Goal: Task Accomplishment & Management: Manage account settings

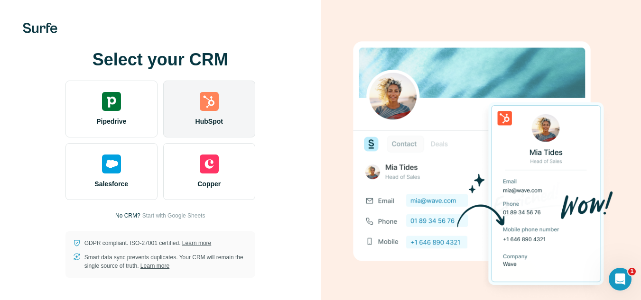
click at [218, 105] on img at bounding box center [209, 101] width 19 height 19
click at [242, 103] on div "HubSpot" at bounding box center [209, 109] width 92 height 57
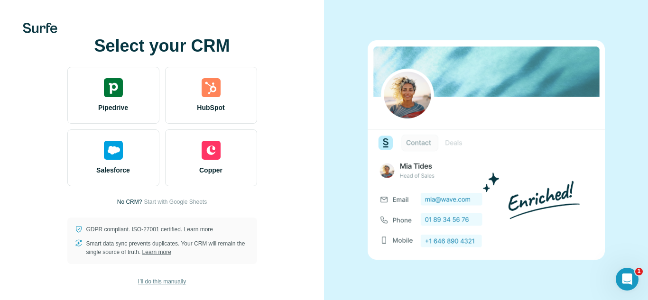
click at [146, 285] on span "I’ll do this manually" at bounding box center [162, 282] width 48 height 9
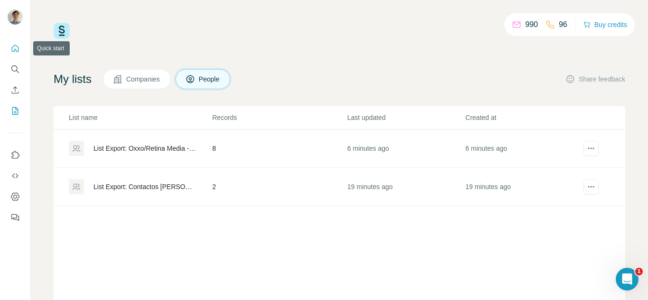
click at [19, 48] on icon "Quick start" at bounding box center [15, 48] width 7 height 7
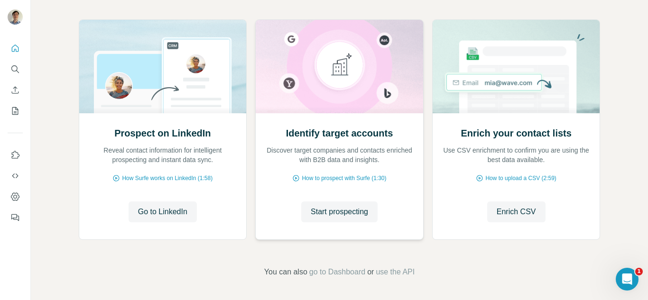
scroll to position [99, 0]
click at [15, 112] on icon "My lists" at bounding box center [16, 110] width 5 height 6
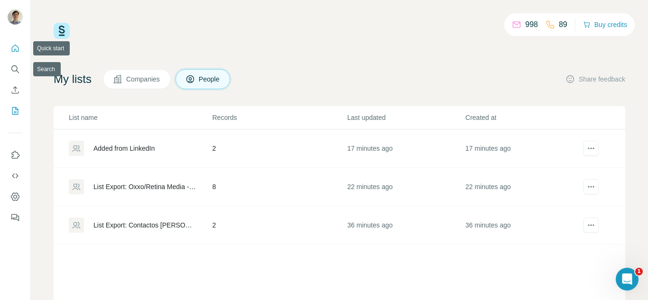
click at [11, 48] on icon "Quick start" at bounding box center [14, 48] width 9 height 9
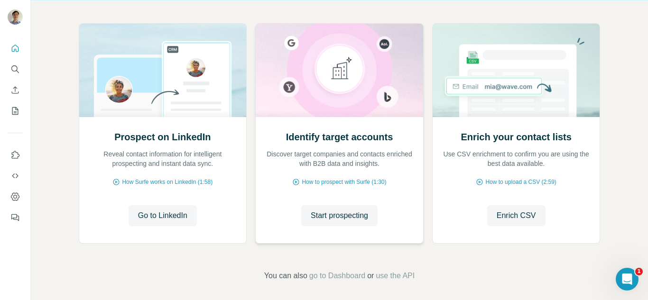
scroll to position [99, 0]
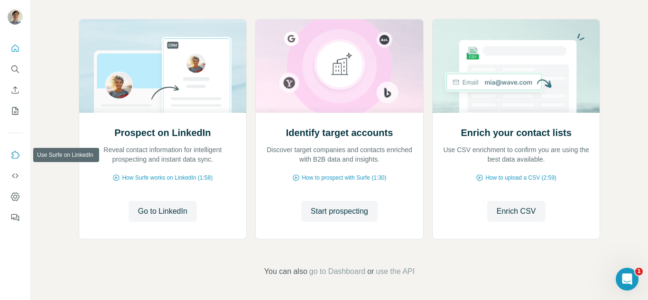
click at [15, 162] on button "Use Surfe on LinkedIn" at bounding box center [15, 155] width 15 height 17
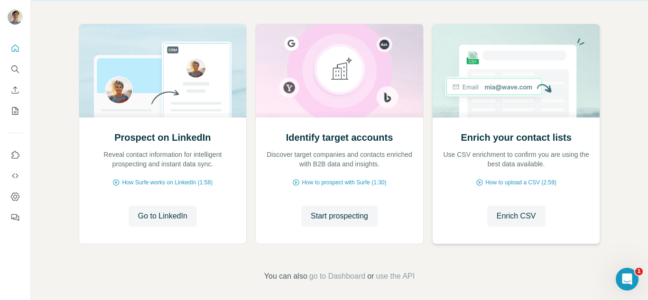
scroll to position [95, 0]
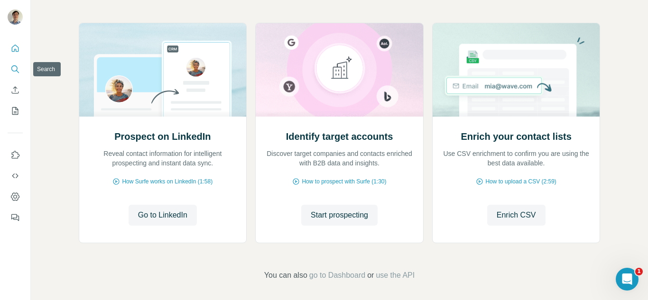
click at [9, 72] on button "Search" at bounding box center [15, 69] width 15 height 17
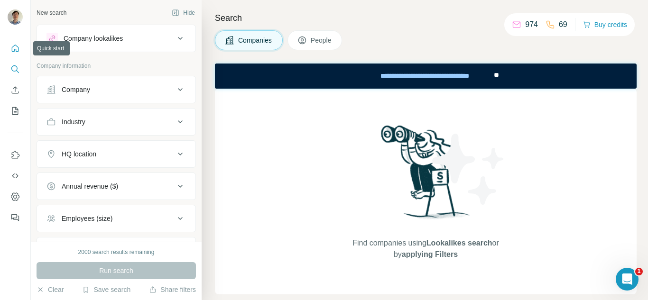
click at [18, 47] on icon "Quick start" at bounding box center [15, 48] width 7 height 7
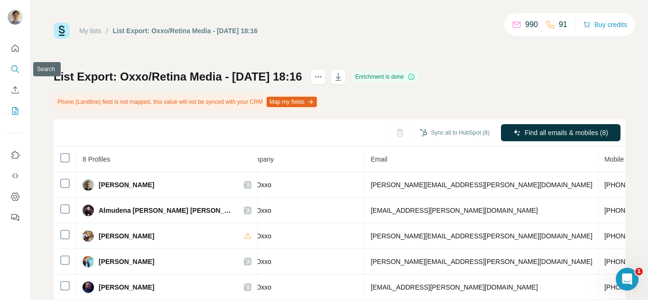
click at [15, 75] on button "Search" at bounding box center [15, 69] width 15 height 17
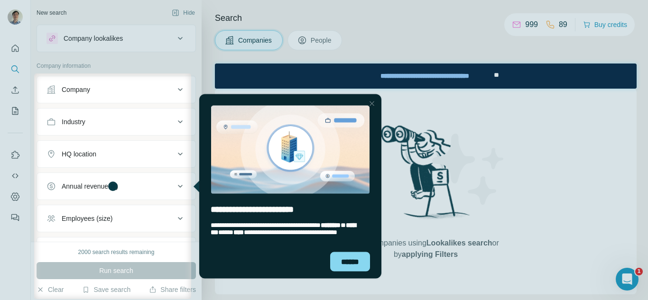
click at [378, 99] on div "entering tooltip" at bounding box center [290, 144] width 182 height 100
click at [356, 261] on div "******" at bounding box center [350, 261] width 40 height 19
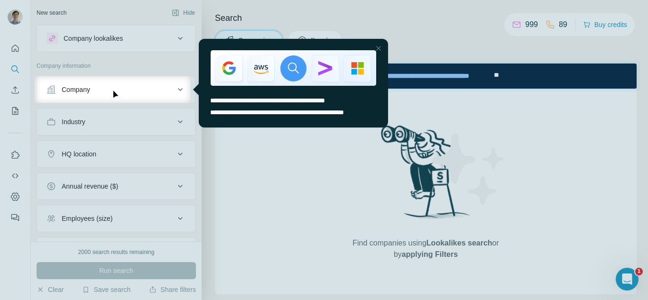
click at [249, 187] on div at bounding box center [324, 201] width 648 height 197
click at [167, 149] on div at bounding box center [324, 201] width 648 height 197
click at [167, 88] on div "Company" at bounding box center [111, 89] width 128 height 9
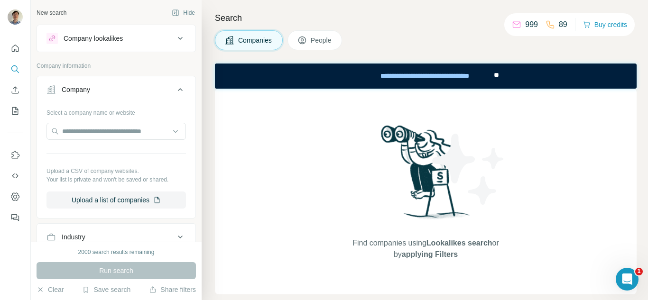
click at [178, 89] on icon at bounding box center [180, 89] width 5 height 3
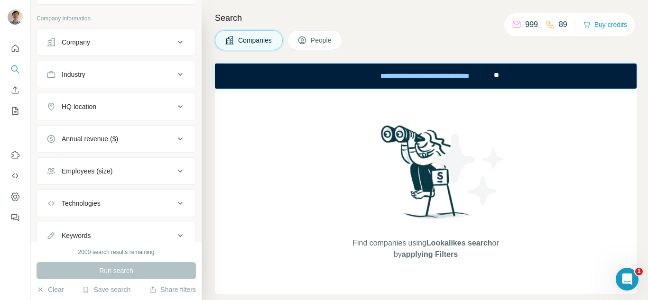
scroll to position [82, 0]
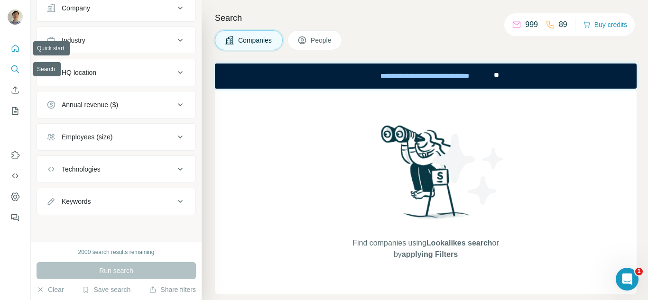
click at [17, 55] on button "Quick start" at bounding box center [15, 48] width 15 height 17
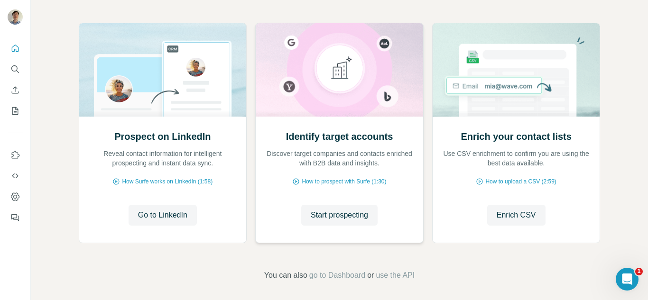
scroll to position [99, 0]
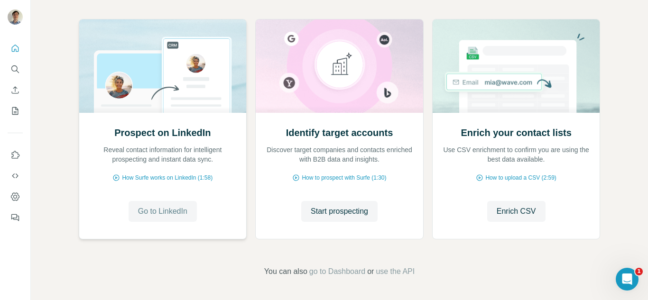
click at [169, 208] on span "Go to LinkedIn" at bounding box center [162, 211] width 49 height 11
click at [209, 179] on span "How Surfe works on LinkedIn (1:58)" at bounding box center [167, 178] width 91 height 9
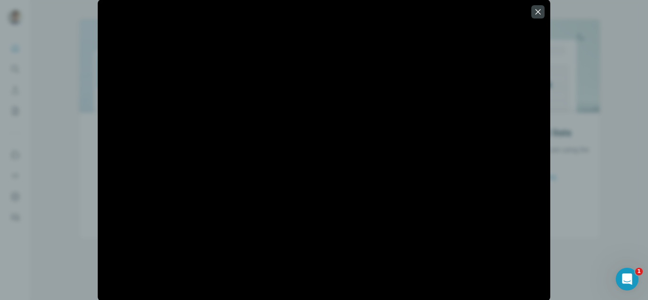
click at [1, 110] on div at bounding box center [324, 150] width 648 height 300
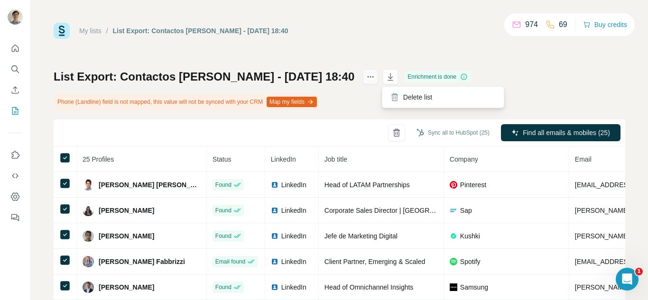
click at [375, 75] on icon "actions" at bounding box center [370, 76] width 9 height 9
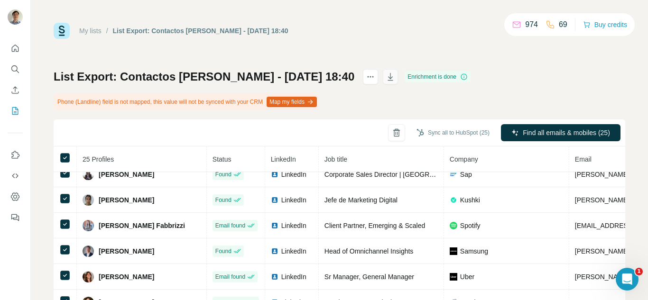
click at [394, 74] on icon "button" at bounding box center [390, 77] width 5 height 8
click at [17, 196] on icon "Dashboard" at bounding box center [14, 196] width 9 height 9
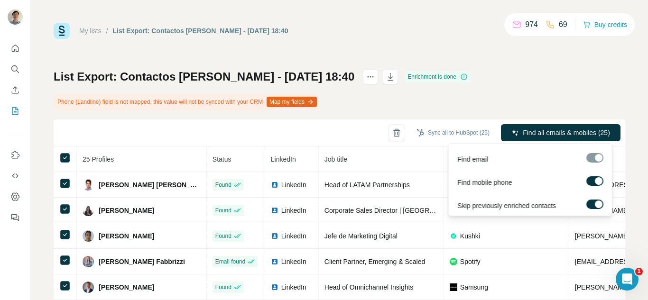
click at [595, 181] on div at bounding box center [599, 182] width 8 height 8
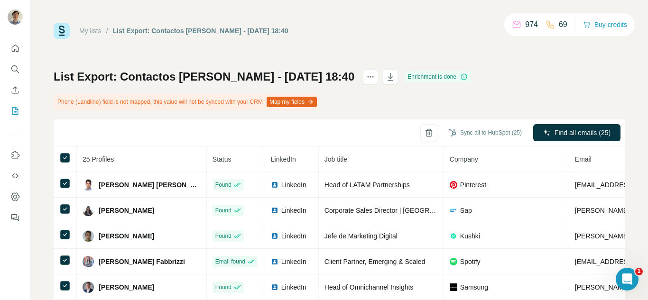
click at [468, 77] on icon at bounding box center [464, 77] width 8 height 8
click at [375, 73] on icon "actions" at bounding box center [370, 76] width 9 height 9
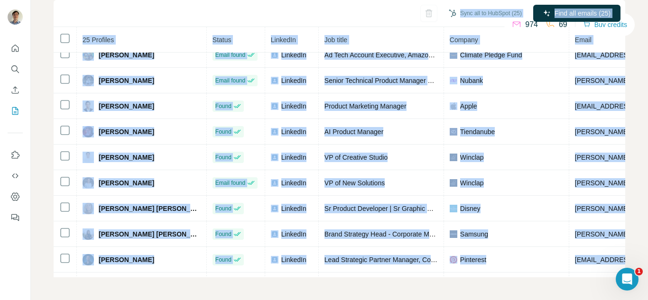
scroll to position [421, 315]
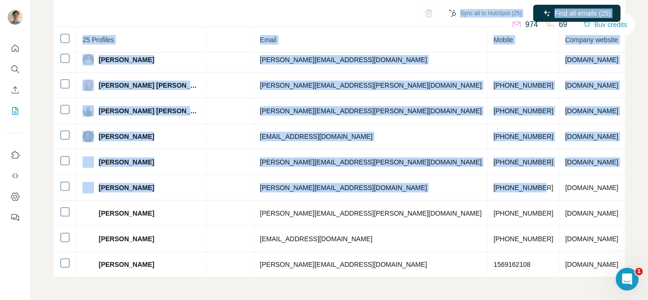
drag, startPoint x: 88, startPoint y: 39, endPoint x: 645, endPoint y: 275, distance: 604.3
click at [645, 275] on div "My lists / List Export: Contactos [PERSON_NAME] - [DATE] 18:40 974 69 Buy credi…" at bounding box center [340, 150] width 618 height 300
click at [497, 286] on div "My lists / List Export: Contactos [PERSON_NAME] - [DATE] 18:40 974 69 Buy credi…" at bounding box center [340, 150] width 618 height 300
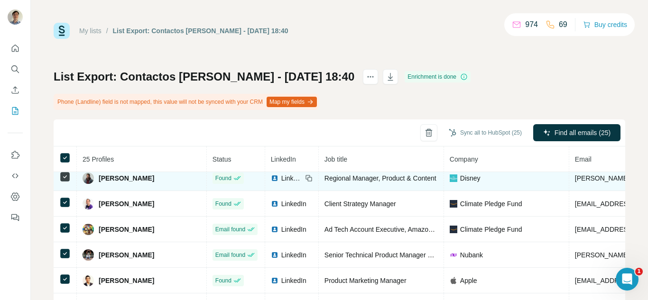
scroll to position [0, 0]
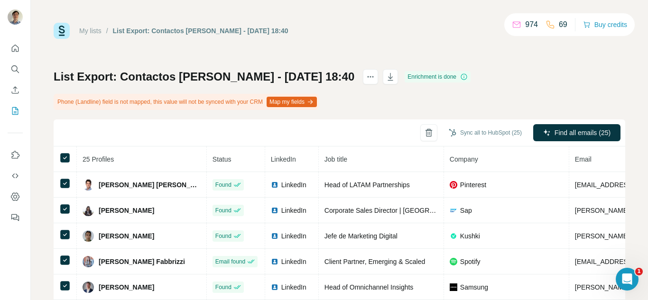
click at [60, 28] on img at bounding box center [62, 31] width 16 height 16
click at [5, 45] on div at bounding box center [15, 130] width 30 height 192
click at [15, 46] on icon "Quick start" at bounding box center [14, 48] width 9 height 9
